Goal: Information Seeking & Learning: Learn about a topic

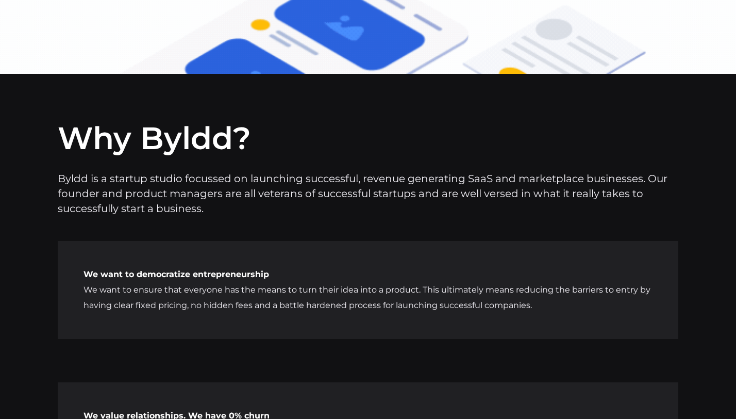
scroll to position [5593, 0]
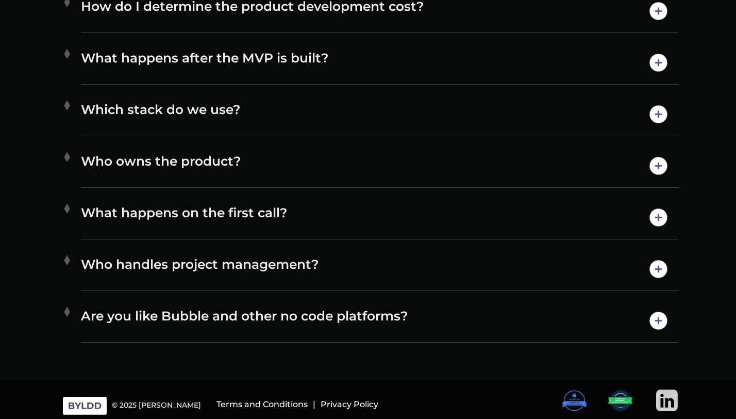
click at [663, 402] on img at bounding box center [667, 400] width 22 height 22
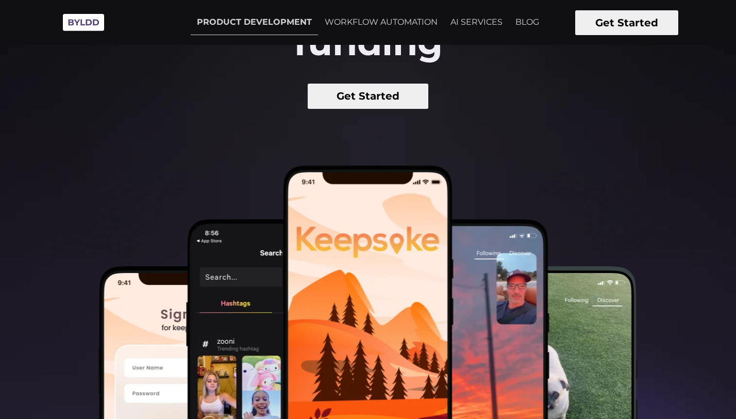
scroll to position [168, 0]
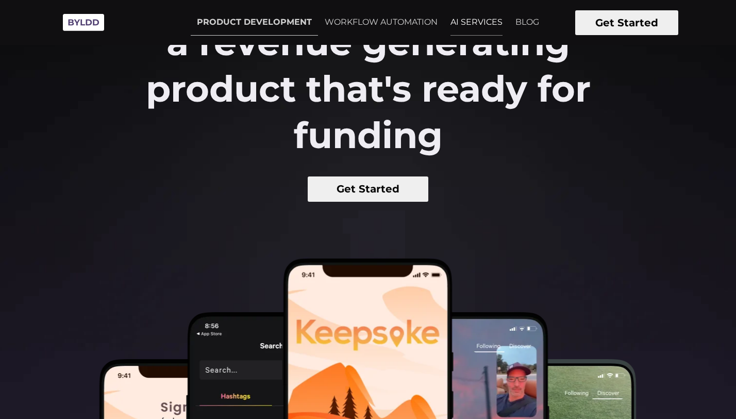
click at [474, 19] on link "AI SERVICES" at bounding box center [476, 22] width 64 height 26
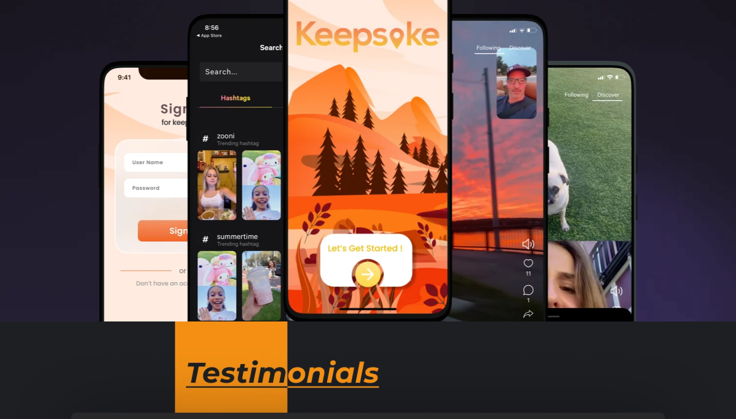
scroll to position [467, 0]
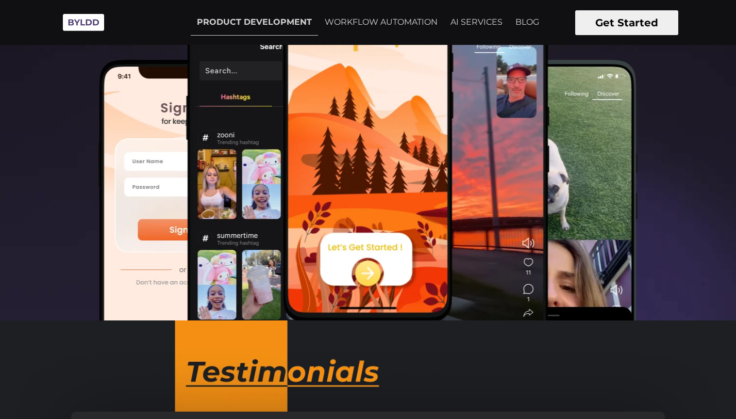
scroll to position [0, 0]
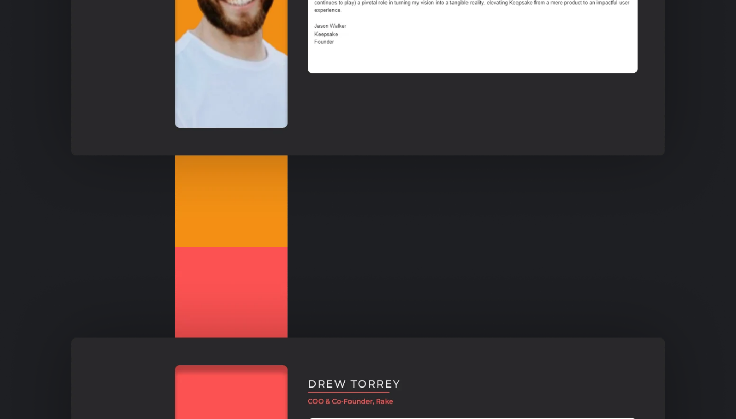
scroll to position [1229, 0]
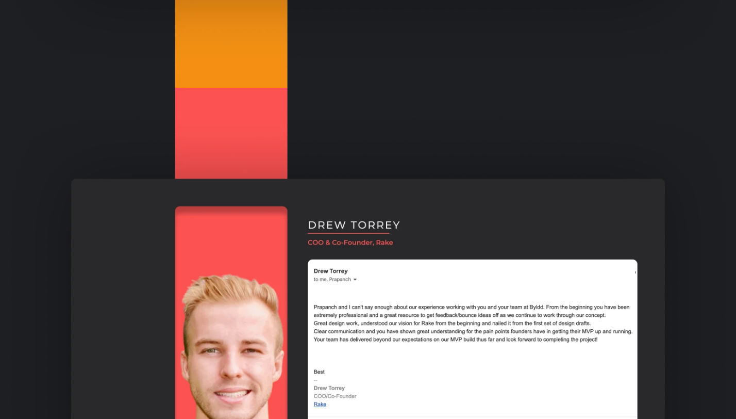
click at [260, 97] on img at bounding box center [368, 353] width 736 height 530
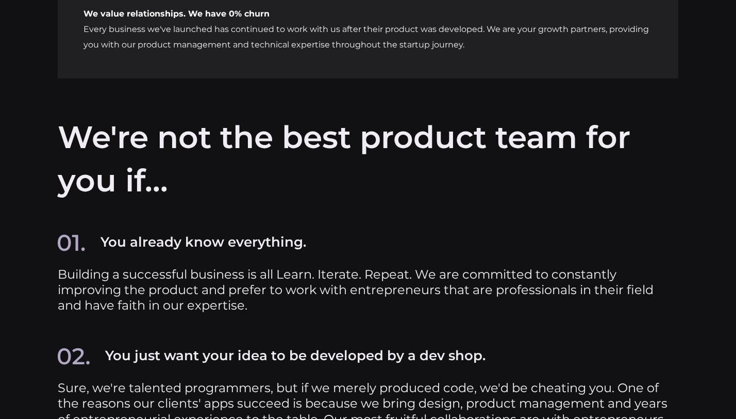
scroll to position [4327, 0]
